Goal: Information Seeking & Learning: Learn about a topic

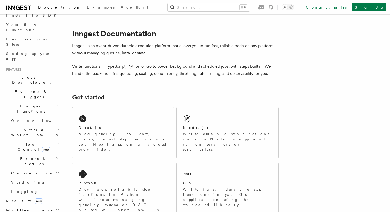
scroll to position [12, 0]
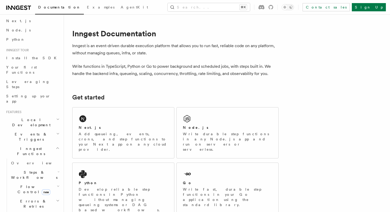
click at [57, 185] on icon "button" at bounding box center [58, 187] width 3 height 4
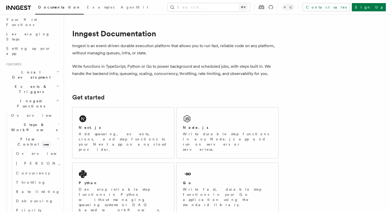
scroll to position [87, 0]
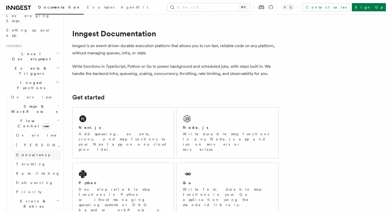
click at [37, 153] on span "Concurrency" at bounding box center [33, 155] width 34 height 4
click at [36, 160] on link "Throttling" at bounding box center [37, 164] width 47 height 9
click at [36, 171] on span "Rate limiting" at bounding box center [38, 173] width 44 height 5
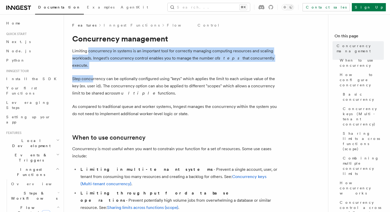
drag, startPoint x: 89, startPoint y: 52, endPoint x: 93, endPoint y: 69, distance: 17.3
click at [93, 75] on p "Step concurrency can be optionally configured using "keys" which applies the li…" at bounding box center [175, 86] width 206 height 22
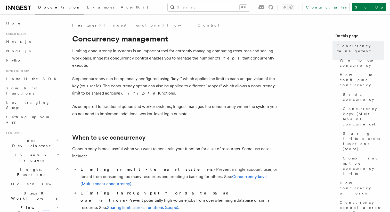
scroll to position [7, 0]
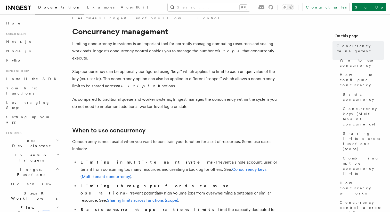
drag, startPoint x: 137, startPoint y: 67, endPoint x: 175, endPoint y: 80, distance: 40.0
click at [175, 80] on p "Step concurrency can be optionally configured using "keys" which applies the li…" at bounding box center [175, 79] width 206 height 22
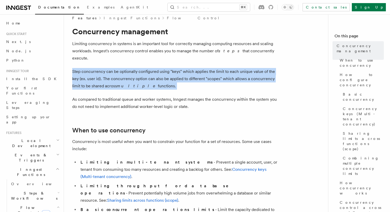
drag, startPoint x: 175, startPoint y: 79, endPoint x: 174, endPoint y: 55, distance: 24.5
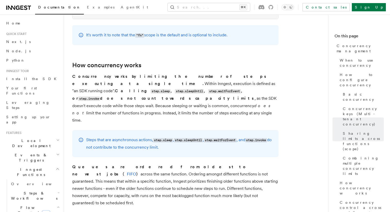
scroll to position [1043, 0]
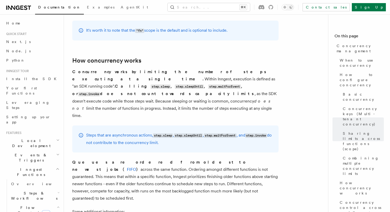
drag, startPoint x: 172, startPoint y: 46, endPoint x: 179, endPoint y: 78, distance: 32.8
click at [179, 78] on article "Features Inngest Functions Flow Control Concurrency management Limiting concurr…" at bounding box center [198, 188] width 252 height 2417
click at [179, 78] on p "Concurrency works by limiting the number of steps executing at a single time. W…" at bounding box center [175, 93] width 206 height 51
drag, startPoint x: 186, startPoint y: 78, endPoint x: 77, endPoint y: 54, distance: 110.9
click at [78, 68] on p "Concurrency works by limiting the number of steps executing at a single time. W…" at bounding box center [175, 93] width 206 height 51
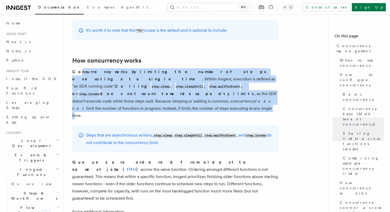
drag, startPoint x: 77, startPoint y: 54, endPoint x: 139, endPoint y: 81, distance: 67.2
click at [138, 81] on p "Concurrency works by limiting the number of steps executing at a single time. W…" at bounding box center [175, 93] width 206 height 51
click at [139, 81] on p "Concurrency works by limiting the number of steps executing at a single time. W…" at bounding box center [175, 93] width 206 height 51
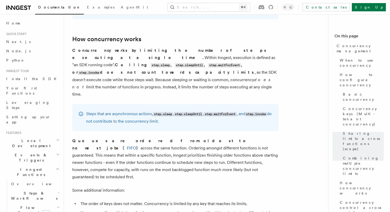
drag, startPoint x: 124, startPoint y: 111, endPoint x: 178, endPoint y: 137, distance: 59.9
click at [178, 138] on p "Queues are ordered from oldest to newest jobs ( FIFO ) across the same function…" at bounding box center [175, 159] width 206 height 43
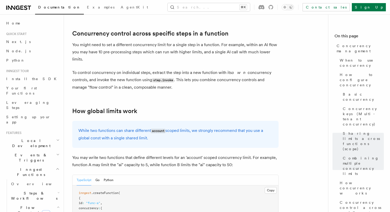
scroll to position [1288, 0]
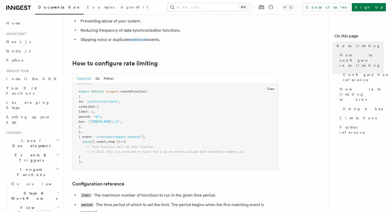
scroll to position [71, 0]
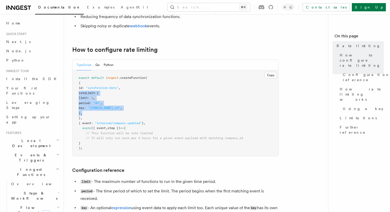
drag, startPoint x: 95, startPoint y: 114, endPoint x: 69, endPoint y: 93, distance: 33.7
copy code "rateLimit : { limit : 1 , period : "4h" , key : "event.data.company_id" , } ,"
click at [88, 100] on span "limit" at bounding box center [83, 98] width 9 height 4
drag, startPoint x: 101, startPoint y: 108, endPoint x: 148, endPoint y: 108, distance: 47.0
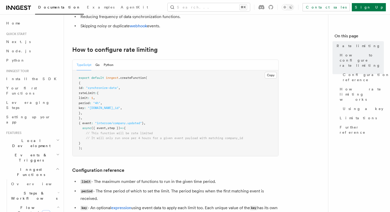
click at [147, 108] on pre "export default inngest .createFunction ( { id : "synchronize-data" , rateLimit …" at bounding box center [176, 113] width 206 height 86
click at [148, 108] on pre "export default inngest .createFunction ( { id : "synchronize-data" , rateLimit …" at bounding box center [176, 113] width 206 height 86
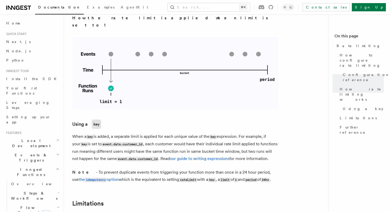
scroll to position [694, 0]
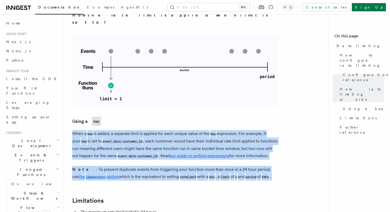
drag, startPoint x: 143, startPoint y: 109, endPoint x: 140, endPoint y: 163, distance: 54.8
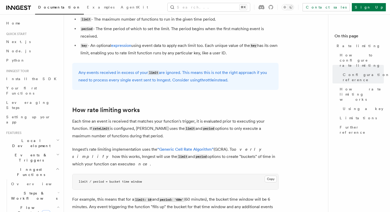
scroll to position [236, 0]
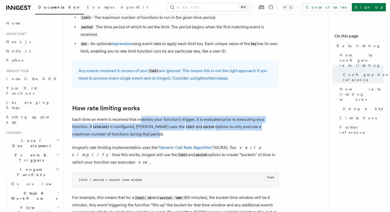
drag, startPoint x: 138, startPoint y: 133, endPoint x: 140, endPoint y: 117, distance: 16.7
click at [140, 118] on p "Each time an event is received that matches your function's trigger, it is eval…" at bounding box center [175, 127] width 206 height 22
click at [140, 133] on p "Each time an event is received that matches your function's trigger, it is eval…" at bounding box center [175, 127] width 206 height 22
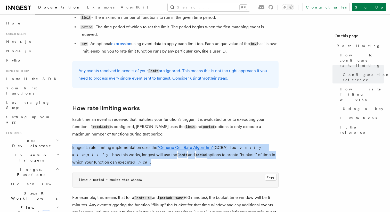
drag, startPoint x: 138, startPoint y: 142, endPoint x: 138, endPoint y: 162, distance: 20.4
click at [138, 162] on p "Inngest's rate limiting implementation uses the “Generic Cell Rate Algorithm” (…" at bounding box center [175, 155] width 206 height 22
drag, startPoint x: 138, startPoint y: 163, endPoint x: 138, endPoint y: 145, distance: 18.1
click at [138, 145] on p "Inngest's rate limiting implementation uses the “Generic Cell Rate Algorithm” (…" at bounding box center [175, 155] width 206 height 22
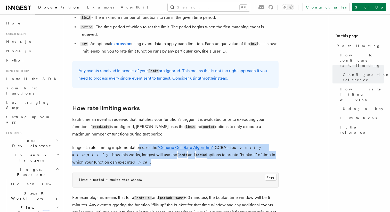
click at [138, 145] on p "Inngest's rate limiting implementation uses the “Generic Cell Rate Algorithm” (…" at bounding box center [175, 155] width 206 height 22
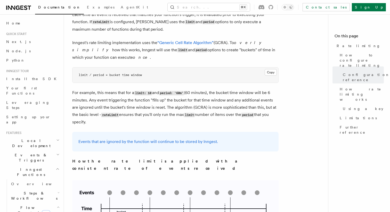
scroll to position [374, 0]
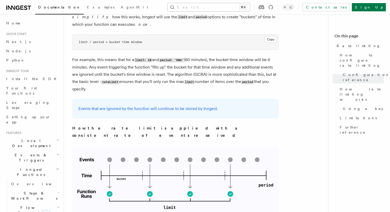
click at [217, 9] on button "Search... ⌘K" at bounding box center [209, 7] width 82 height 8
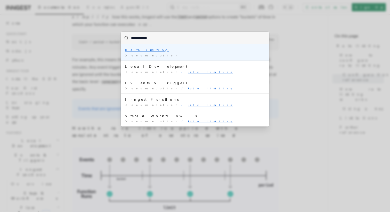
type input "**********"
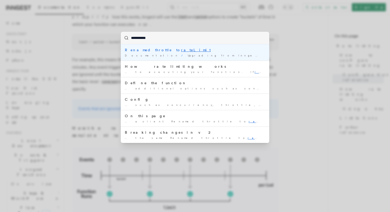
click at [181, 51] on mark "rateLimit" at bounding box center [196, 50] width 30 height 4
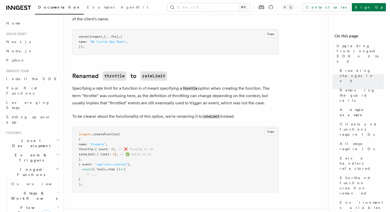
scroll to position [4002, 0]
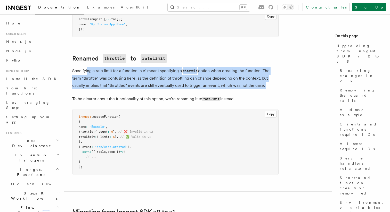
drag, startPoint x: 87, startPoint y: 40, endPoint x: 104, endPoint y: 62, distance: 27.8
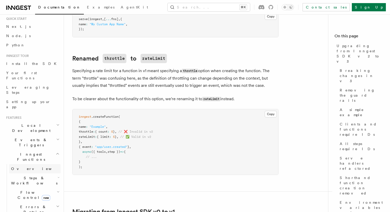
scroll to position [24, 0]
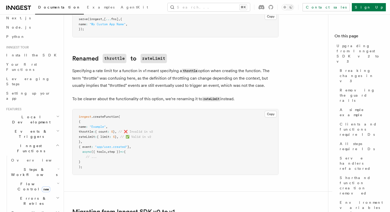
click at [58, 182] on icon "button" at bounding box center [58, 184] width 3 height 4
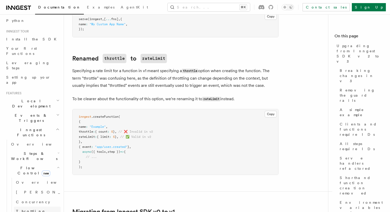
click at [41, 207] on link "Throttling" at bounding box center [37, 211] width 47 height 9
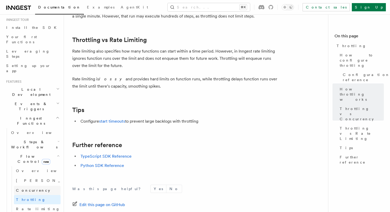
scroll to position [52, 0]
click at [36, 166] on link "Overview" at bounding box center [37, 170] width 47 height 9
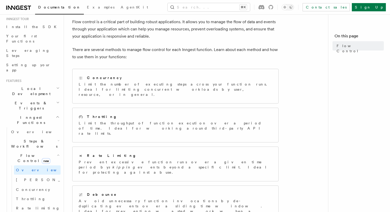
scroll to position [53, 0]
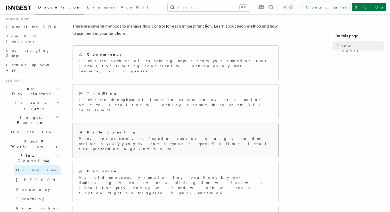
click at [157, 136] on p "Prevent excessive function runs over a given time period by skipping events bey…" at bounding box center [176, 143] width 194 height 15
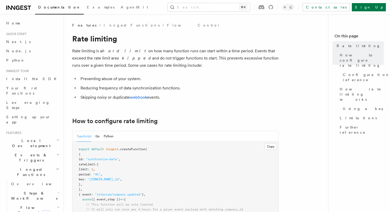
scroll to position [5, 0]
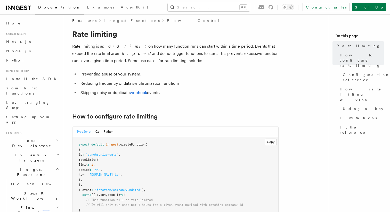
drag, startPoint x: 183, startPoint y: 39, endPoint x: 186, endPoint y: 59, distance: 19.5
click at [186, 59] on p "Rate limiting is a hard limit on how many function runs can start within a time…" at bounding box center [175, 54] width 206 height 22
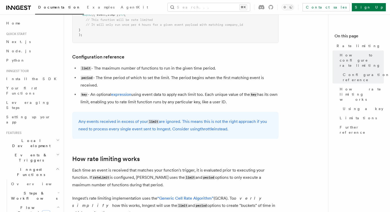
scroll to position [188, 0]
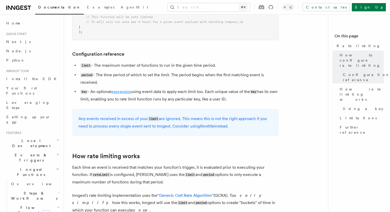
click at [125, 93] on link "expression" at bounding box center [121, 91] width 20 height 5
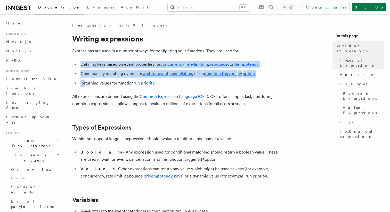
drag, startPoint x: 82, startPoint y: 61, endPoint x: 84, endPoint y: 86, distance: 24.9
click at [84, 86] on ul "Defining keys based on event properties for concurrency , rate limiting , debou…" at bounding box center [175, 74] width 206 height 26
drag, startPoint x: 85, startPoint y: 93, endPoint x: 75, endPoint y: 57, distance: 37.1
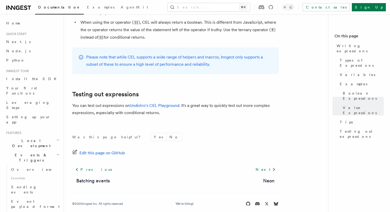
scroll to position [600, 0]
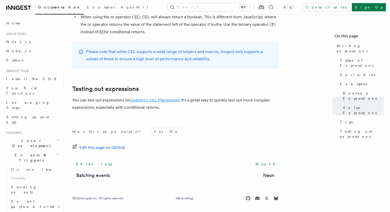
click at [164, 101] on link "Undistro's CEL Playground" at bounding box center [155, 100] width 50 height 5
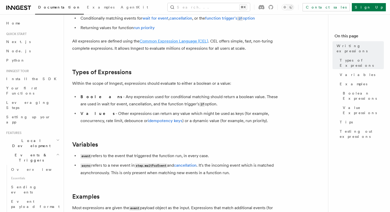
scroll to position [78, 0]
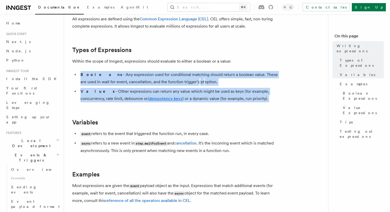
drag, startPoint x: 171, startPoint y: 71, endPoint x: 199, endPoint y: 109, distance: 47.0
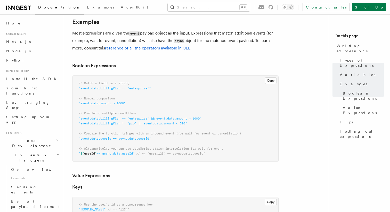
scroll to position [233, 0]
